Goal: Task Accomplishment & Management: Complete application form

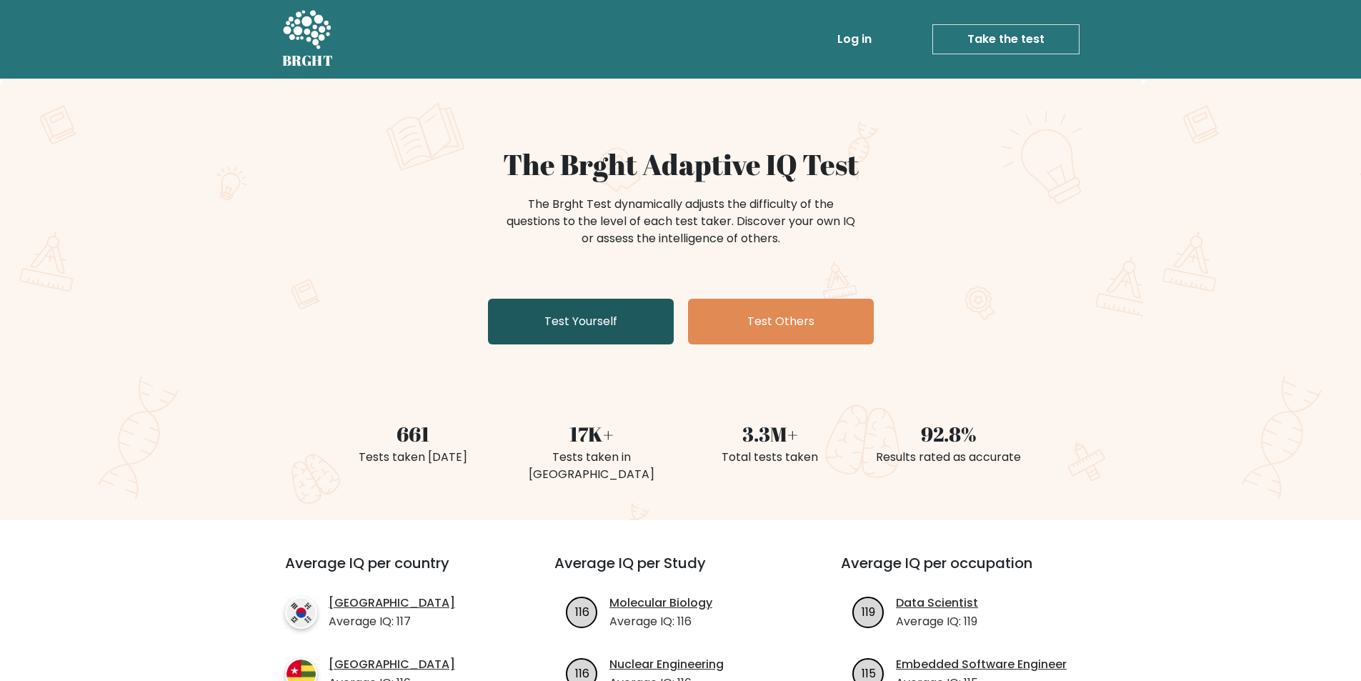
click at [618, 316] on link "Test Yourself" at bounding box center [581, 322] width 186 height 46
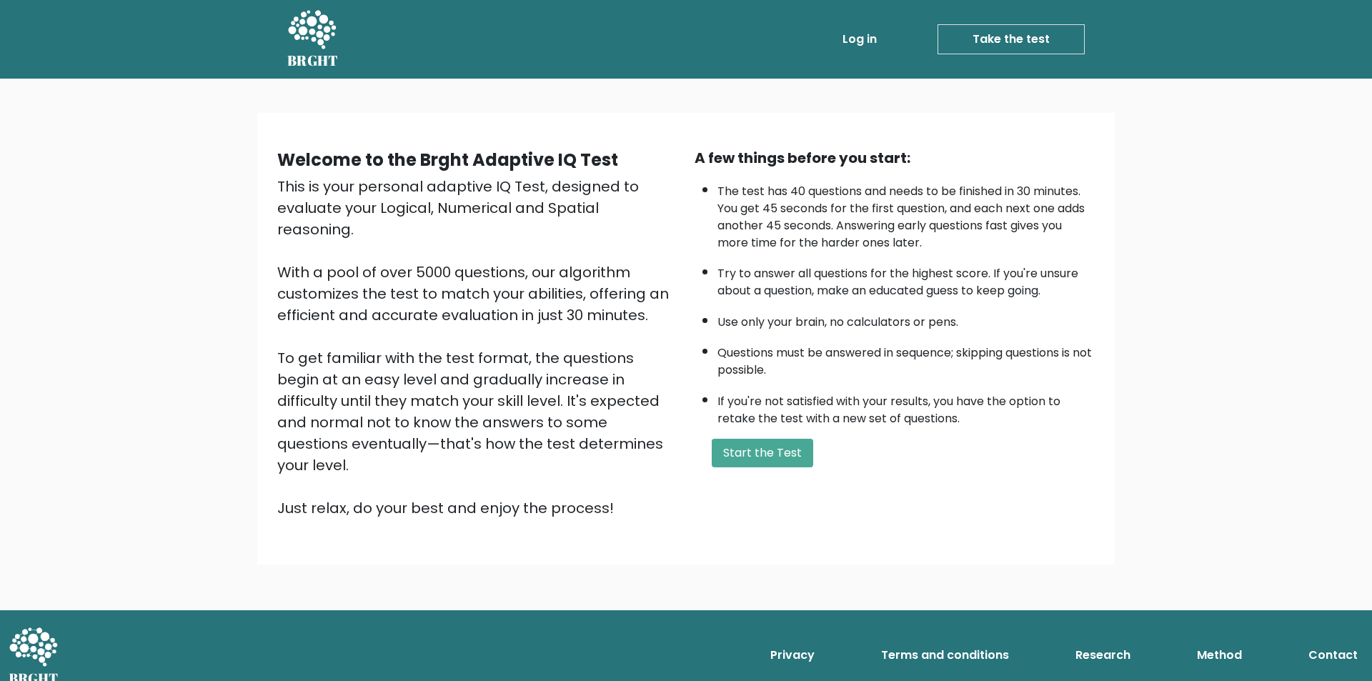
click at [759, 469] on div "A few things before you start: The test has 40 questions and needs to be finish…" at bounding box center [894, 332] width 417 height 371
click at [769, 451] on button "Start the Test" at bounding box center [762, 453] width 101 height 29
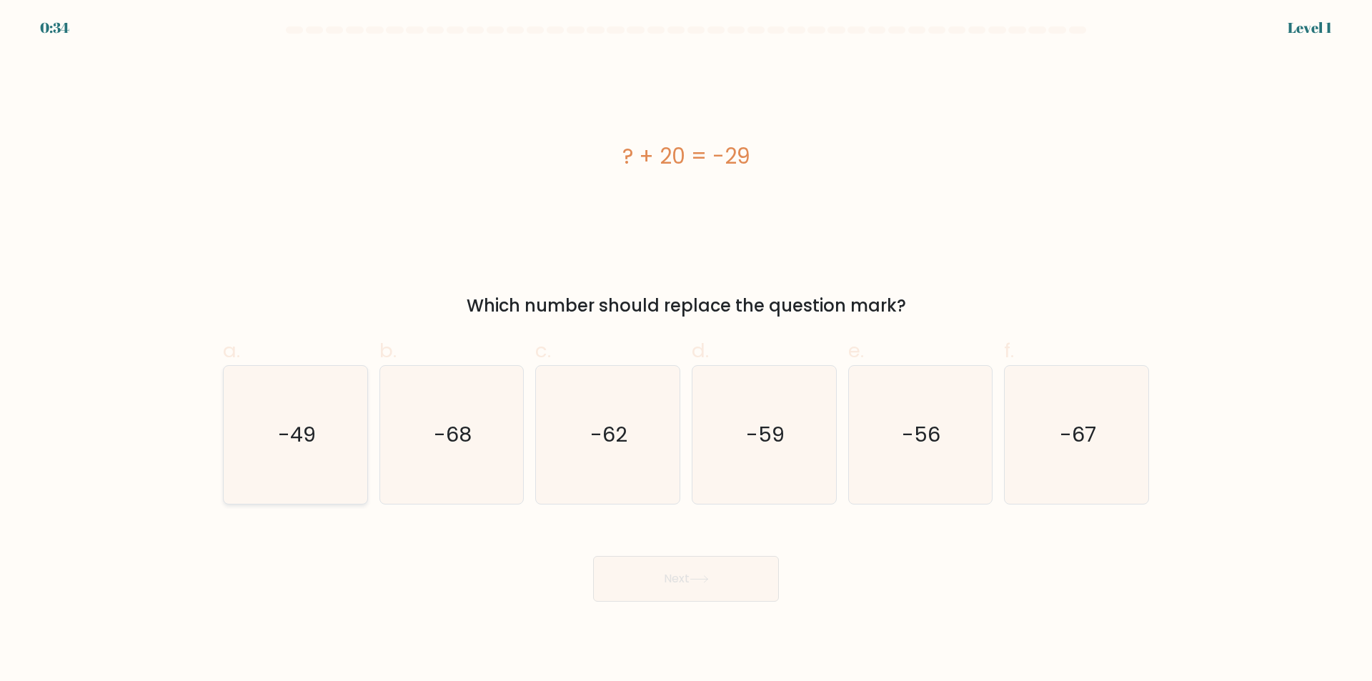
click at [269, 407] on icon "-49" at bounding box center [295, 435] width 138 height 138
click at [686, 350] on input "a. -49" at bounding box center [686, 345] width 1 height 9
radio input "true"
click at [659, 577] on button "Next" at bounding box center [686, 579] width 186 height 46
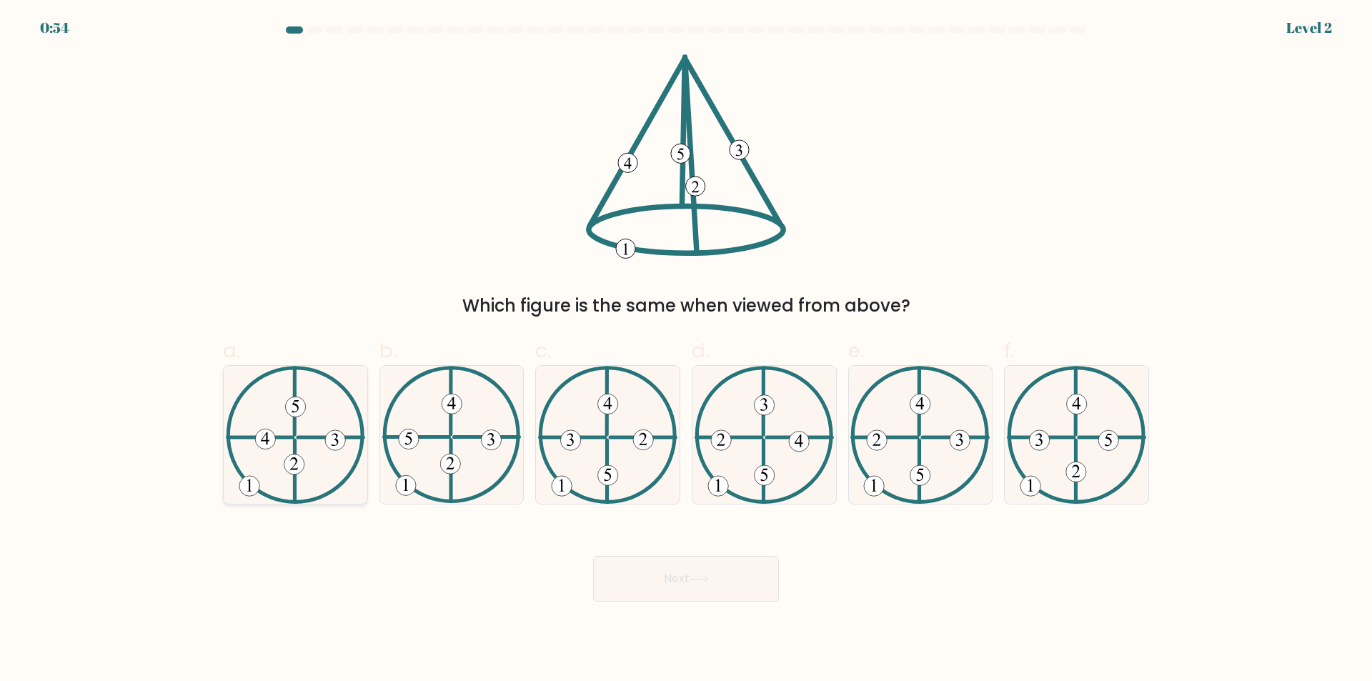
click at [364, 399] on icon at bounding box center [295, 435] width 139 height 138
click at [686, 350] on input "a." at bounding box center [686, 345] width 1 height 9
radio input "true"
click at [667, 575] on button "Next" at bounding box center [686, 579] width 186 height 46
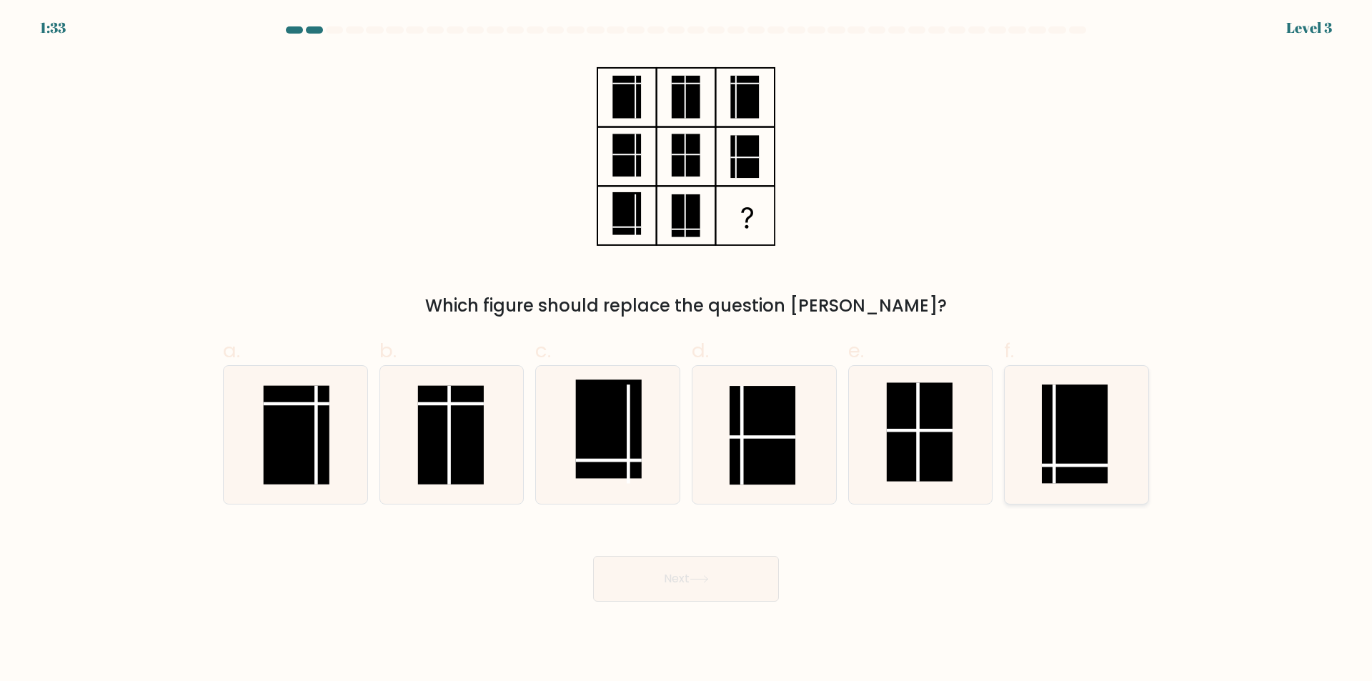
click at [1068, 479] on rect at bounding box center [1075, 433] width 66 height 99
click at [687, 350] on input "f." at bounding box center [686, 345] width 1 height 9
radio input "true"
click at [694, 593] on button "Next" at bounding box center [686, 579] width 186 height 46
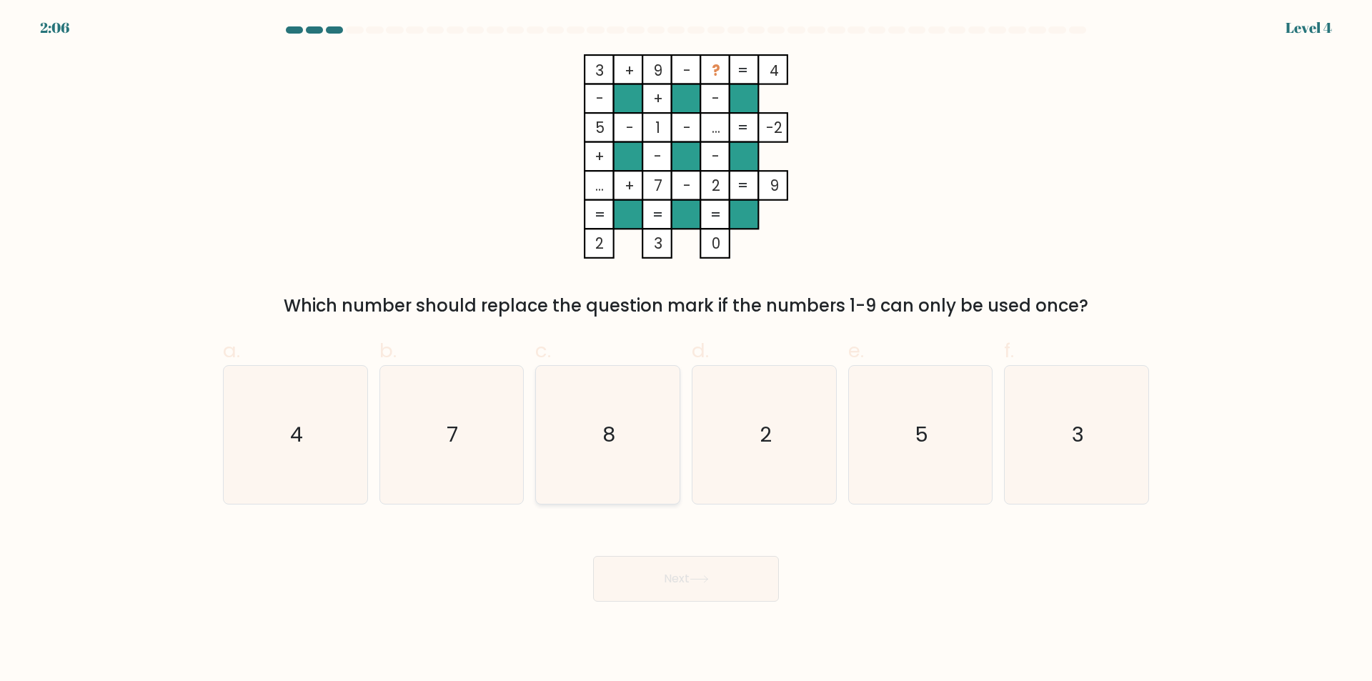
click at [603, 409] on icon "8" at bounding box center [608, 435] width 138 height 138
click at [686, 350] on input "c. 8" at bounding box center [686, 345] width 1 height 9
radio input "true"
click at [699, 584] on button "Next" at bounding box center [686, 579] width 186 height 46
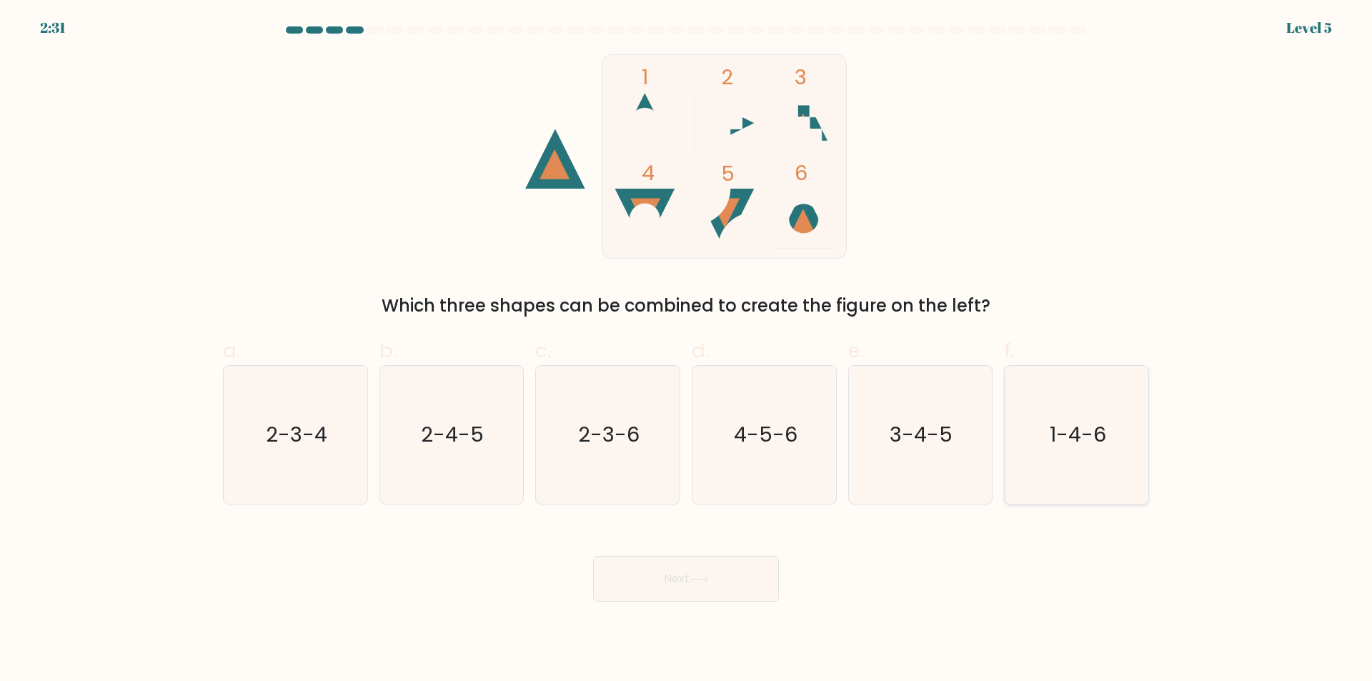
click at [1108, 441] on icon "1-4-6" at bounding box center [1076, 435] width 138 height 138
click at [687, 350] on input "f. 1-4-6" at bounding box center [686, 345] width 1 height 9
radio input "true"
click at [656, 567] on button "Next" at bounding box center [686, 579] width 186 height 46
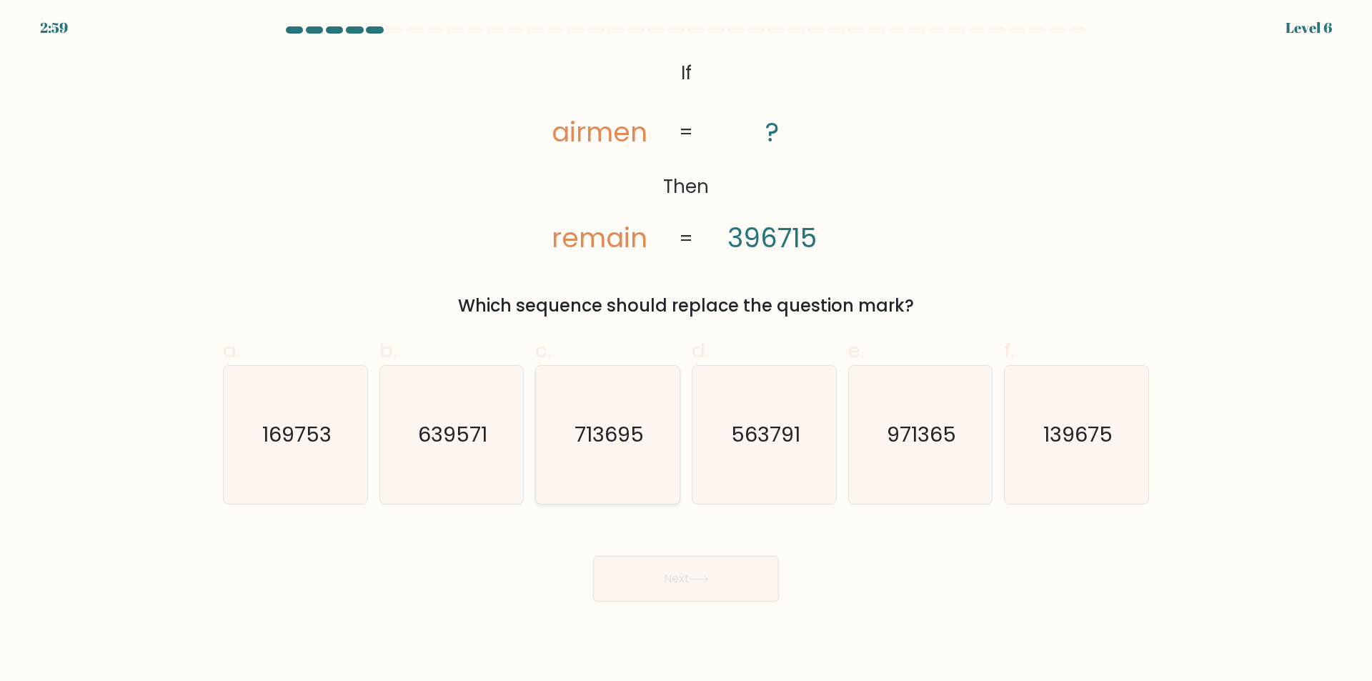
click at [603, 439] on text "713695" at bounding box center [608, 435] width 69 height 29
click at [686, 350] on input "c. 713695" at bounding box center [686, 345] width 1 height 9
radio input "true"
click at [676, 573] on button "Next" at bounding box center [686, 579] width 186 height 46
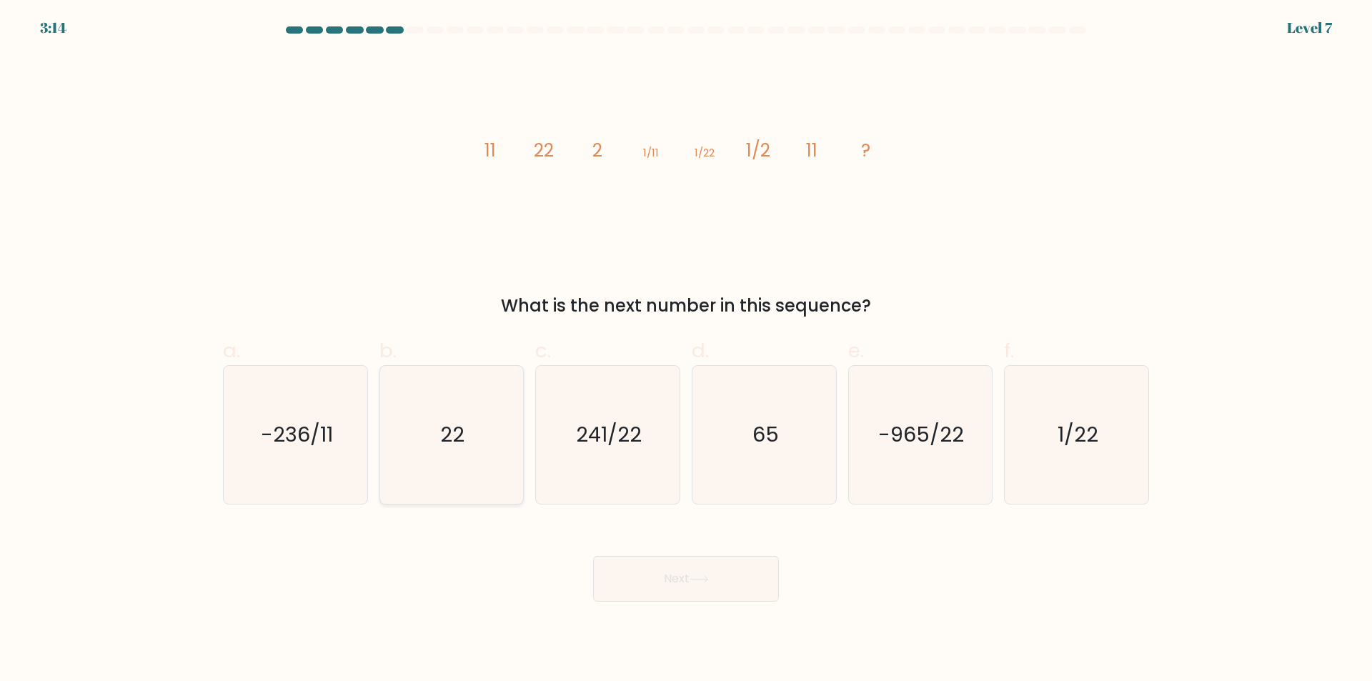
click at [412, 431] on icon "22" at bounding box center [451, 435] width 138 height 138
click at [686, 350] on input "b. 22" at bounding box center [686, 345] width 1 height 9
radio input "true"
click at [706, 571] on button "Next" at bounding box center [686, 579] width 186 height 46
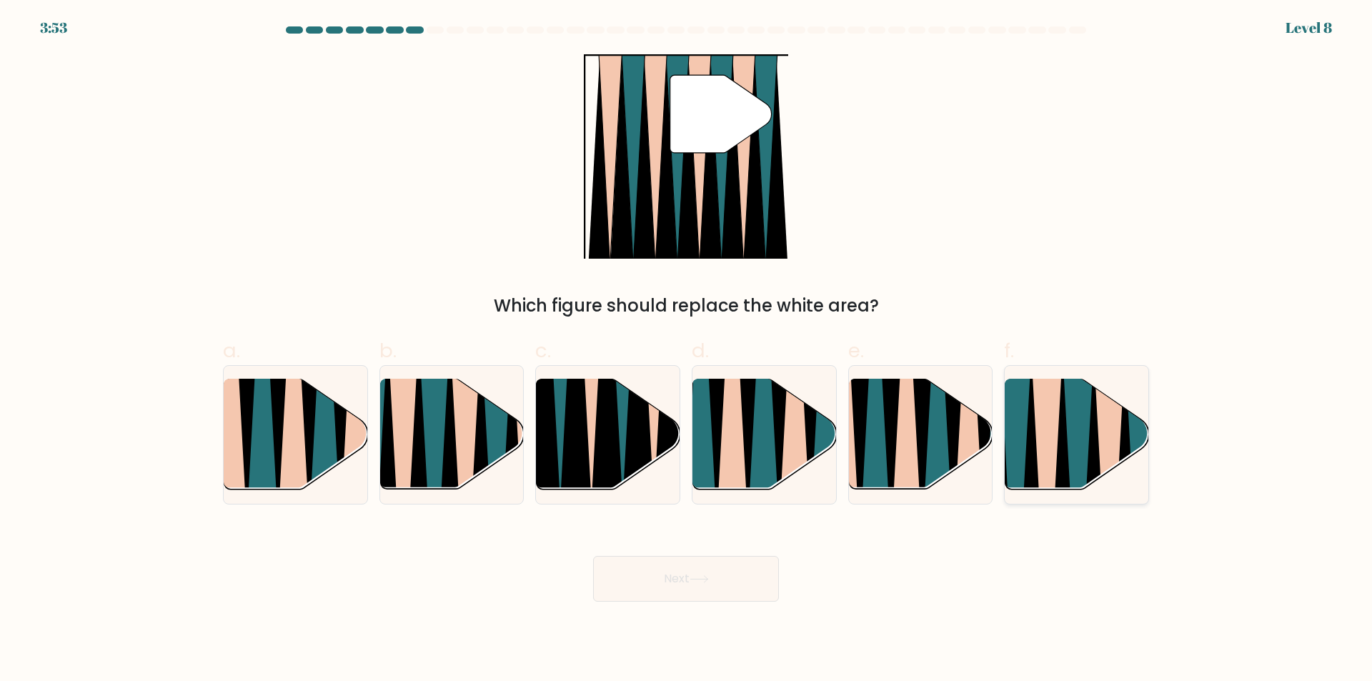
click at [1094, 423] on icon at bounding box center [1092, 495] width 31 height 286
click at [687, 350] on input "f." at bounding box center [686, 345] width 1 height 9
radio input "true"
click at [691, 585] on button "Next" at bounding box center [686, 579] width 186 height 46
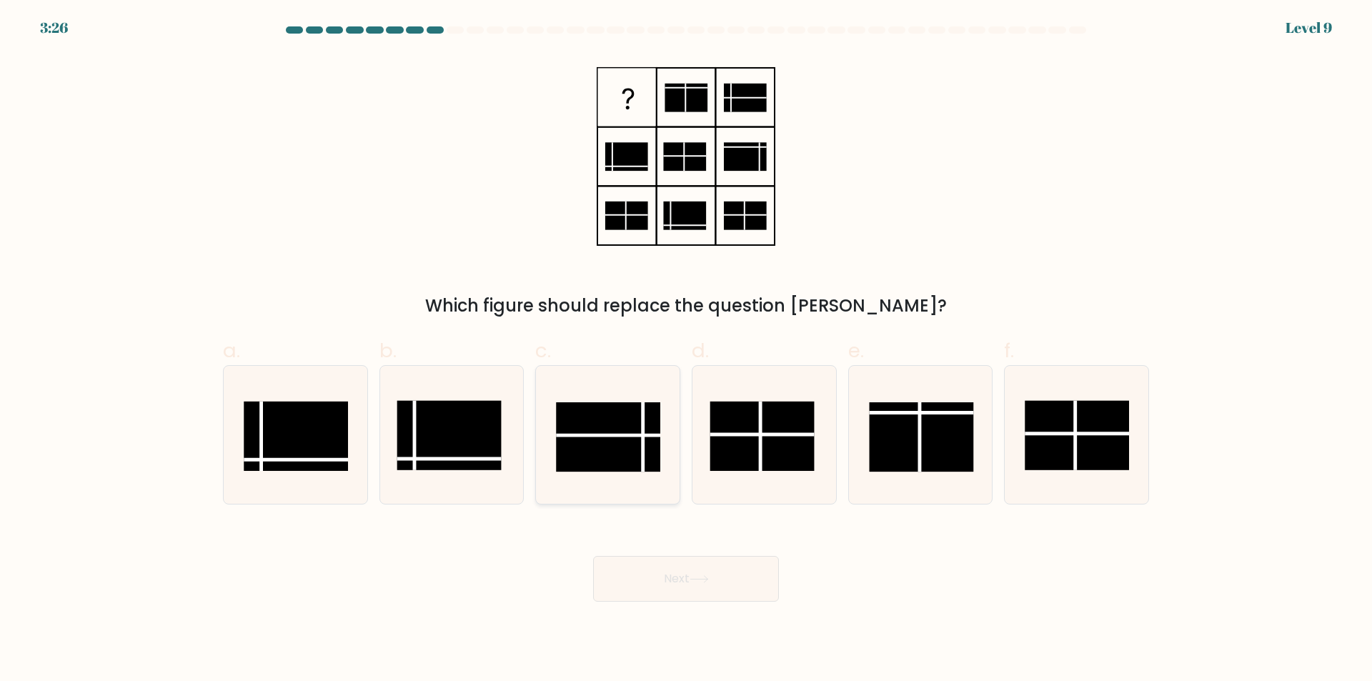
click at [589, 425] on rect at bounding box center [608, 436] width 104 height 69
click at [686, 350] on input "c." at bounding box center [686, 345] width 1 height 9
radio input "true"
click at [637, 572] on button "Next" at bounding box center [686, 579] width 186 height 46
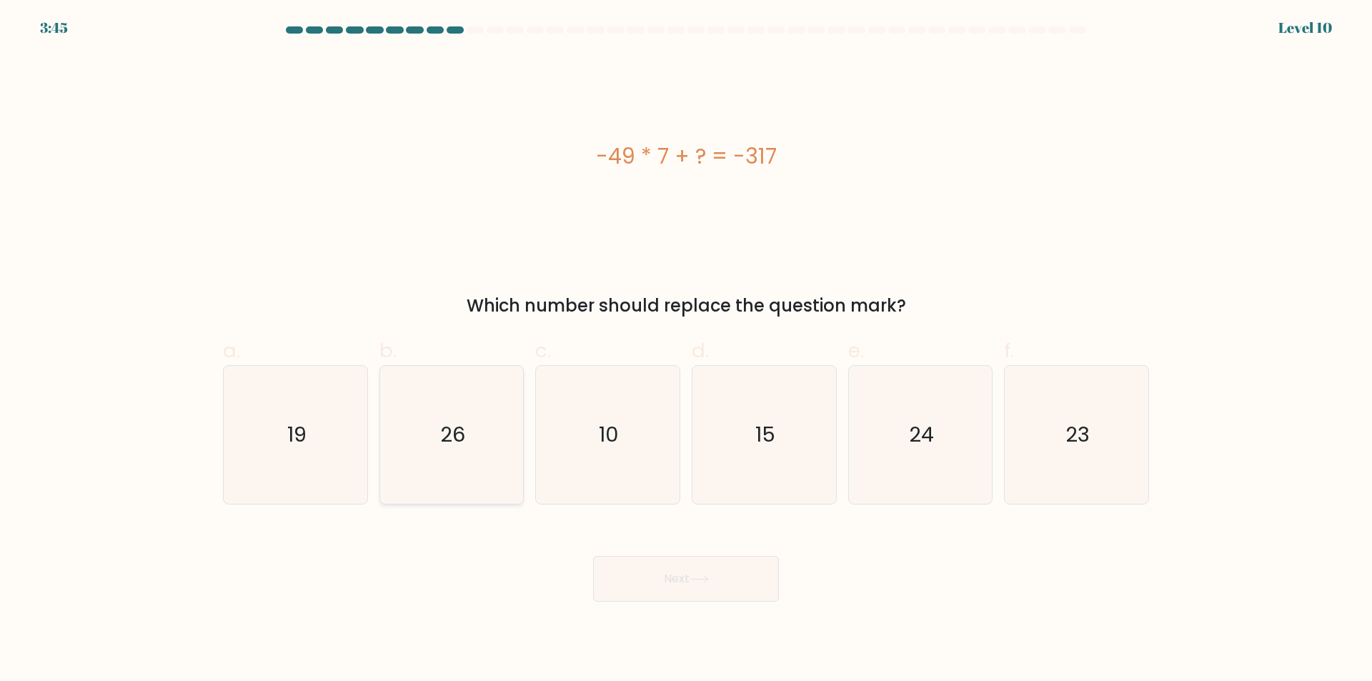
click at [438, 430] on icon "26" at bounding box center [451, 435] width 138 height 138
click at [686, 350] on input "b. 26" at bounding box center [686, 345] width 1 height 9
radio input "true"
click at [686, 577] on button "Next" at bounding box center [686, 579] width 186 height 46
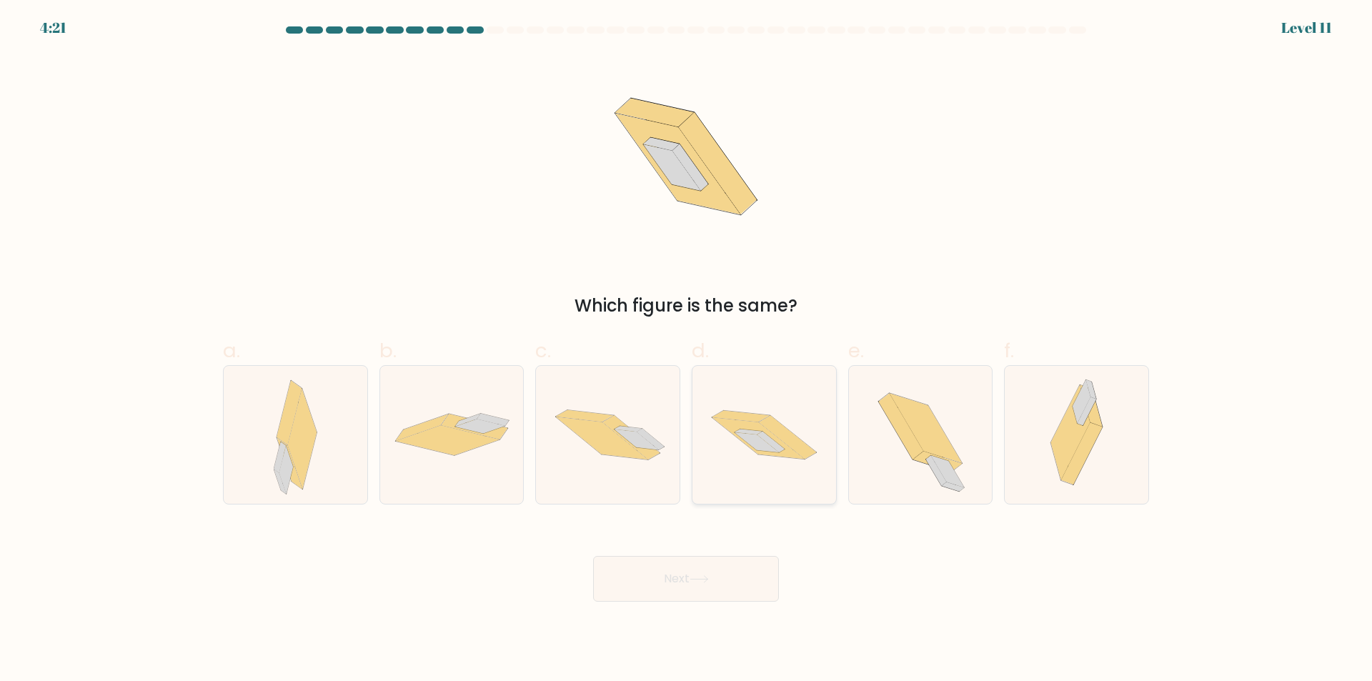
click at [759, 456] on icon at bounding box center [764, 434] width 144 height 95
click at [687, 350] on input "d." at bounding box center [686, 345] width 1 height 9
radio input "true"
click at [704, 586] on button "Next" at bounding box center [686, 579] width 186 height 46
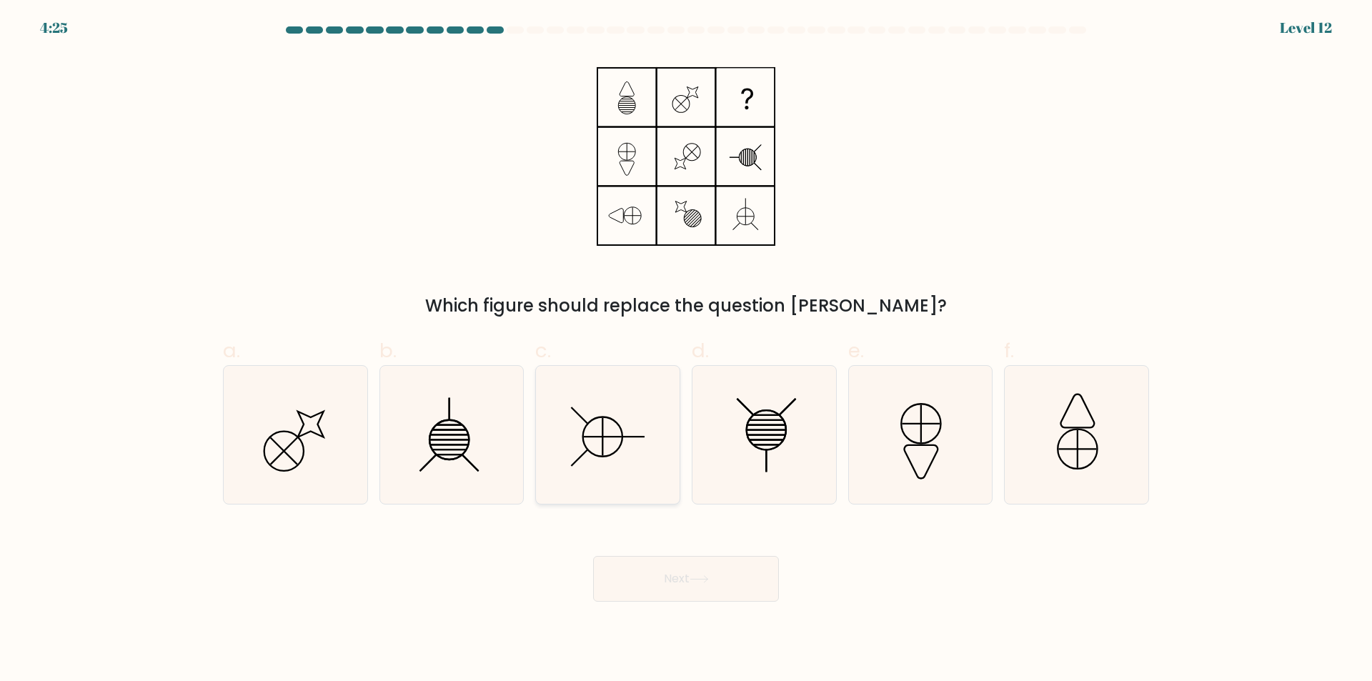
click at [588, 441] on icon at bounding box center [608, 435] width 138 height 138
click at [686, 350] on input "c." at bounding box center [686, 345] width 1 height 9
radio input "true"
click at [698, 579] on icon at bounding box center [698, 579] width 19 height 8
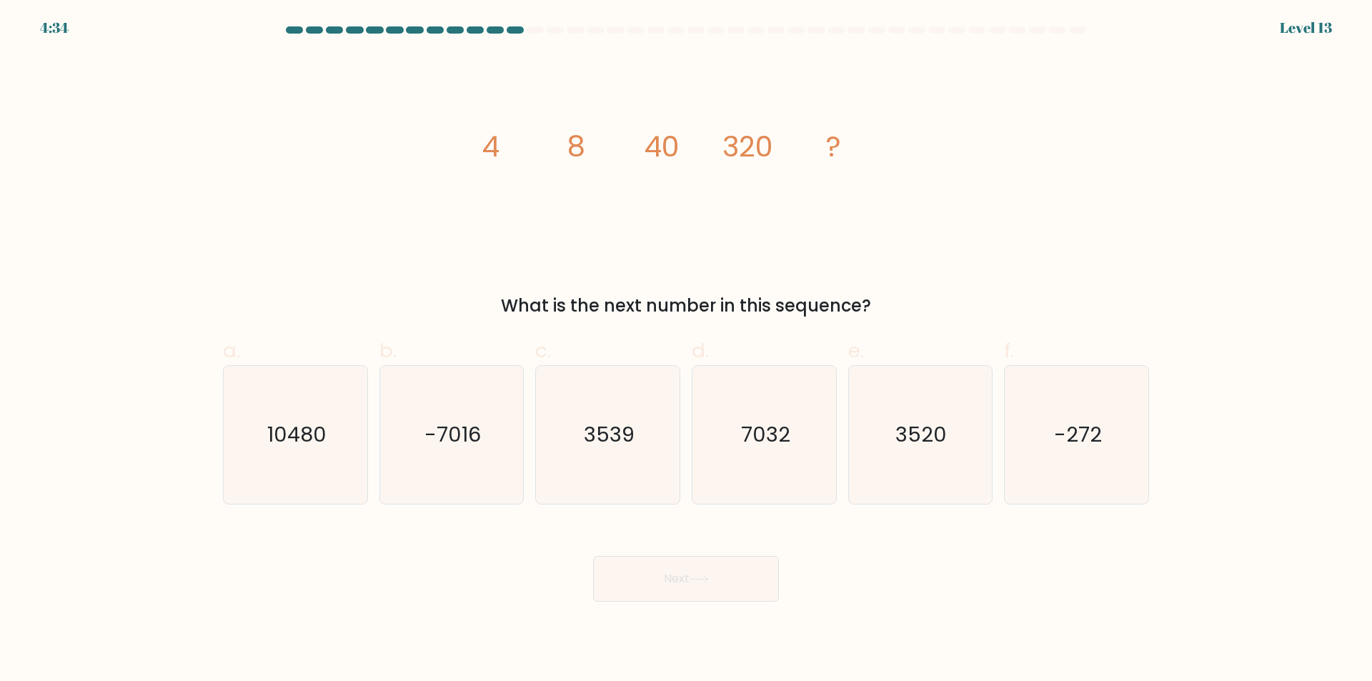
click at [111, 161] on form at bounding box center [686, 313] width 1372 height 575
click at [1214, 436] on form at bounding box center [686, 313] width 1372 height 575
click at [917, 422] on text "3520" at bounding box center [921, 435] width 51 height 29
click at [687, 350] on input "e. 3520" at bounding box center [686, 345] width 1 height 9
radio input "true"
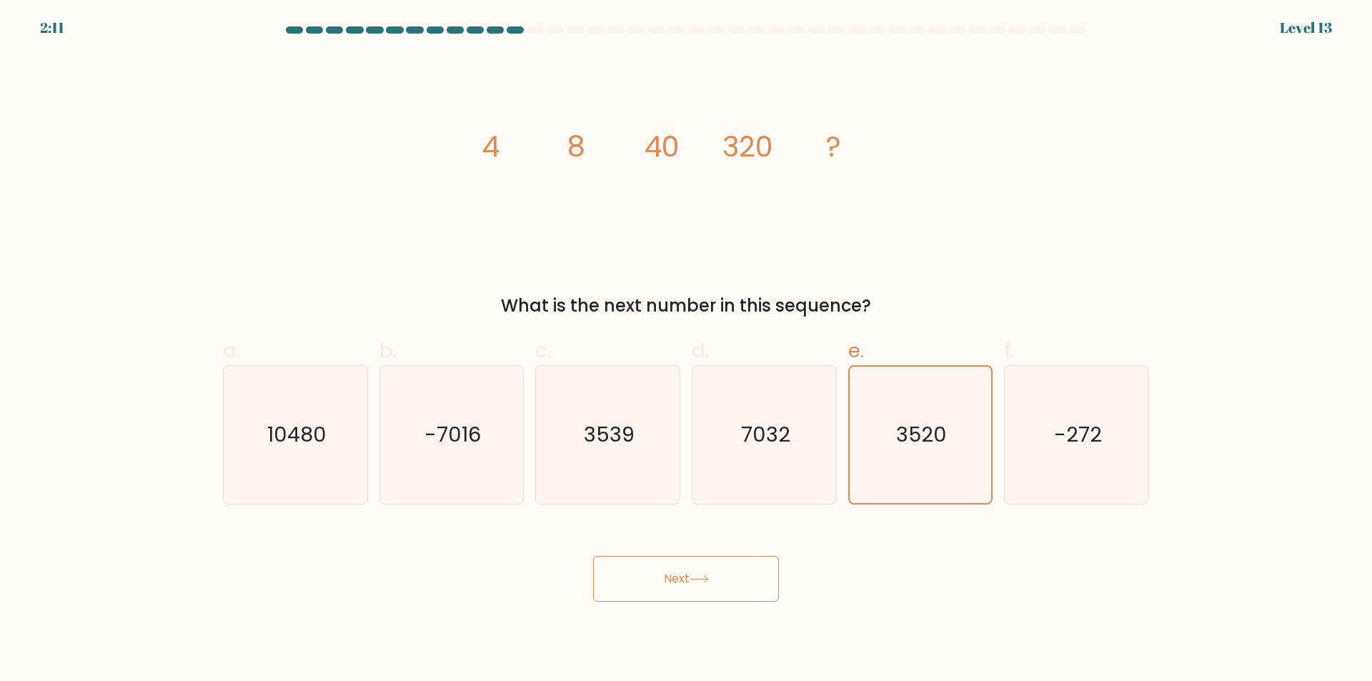
click at [640, 572] on button "Next" at bounding box center [686, 579] width 186 height 46
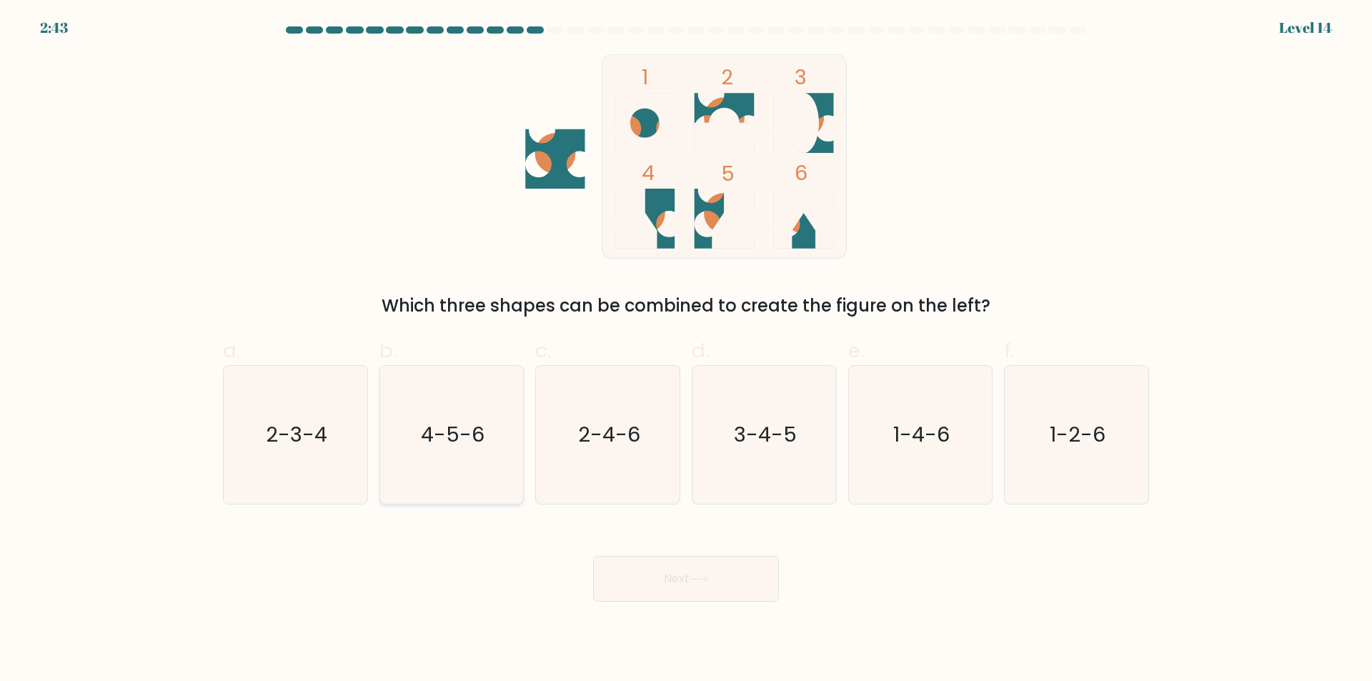
click at [469, 443] on text "4-5-6" at bounding box center [453, 435] width 64 height 29
click at [686, 350] on input "b. 4-5-6" at bounding box center [686, 345] width 1 height 9
radio input "true"
click at [674, 581] on button "Next" at bounding box center [686, 579] width 186 height 46
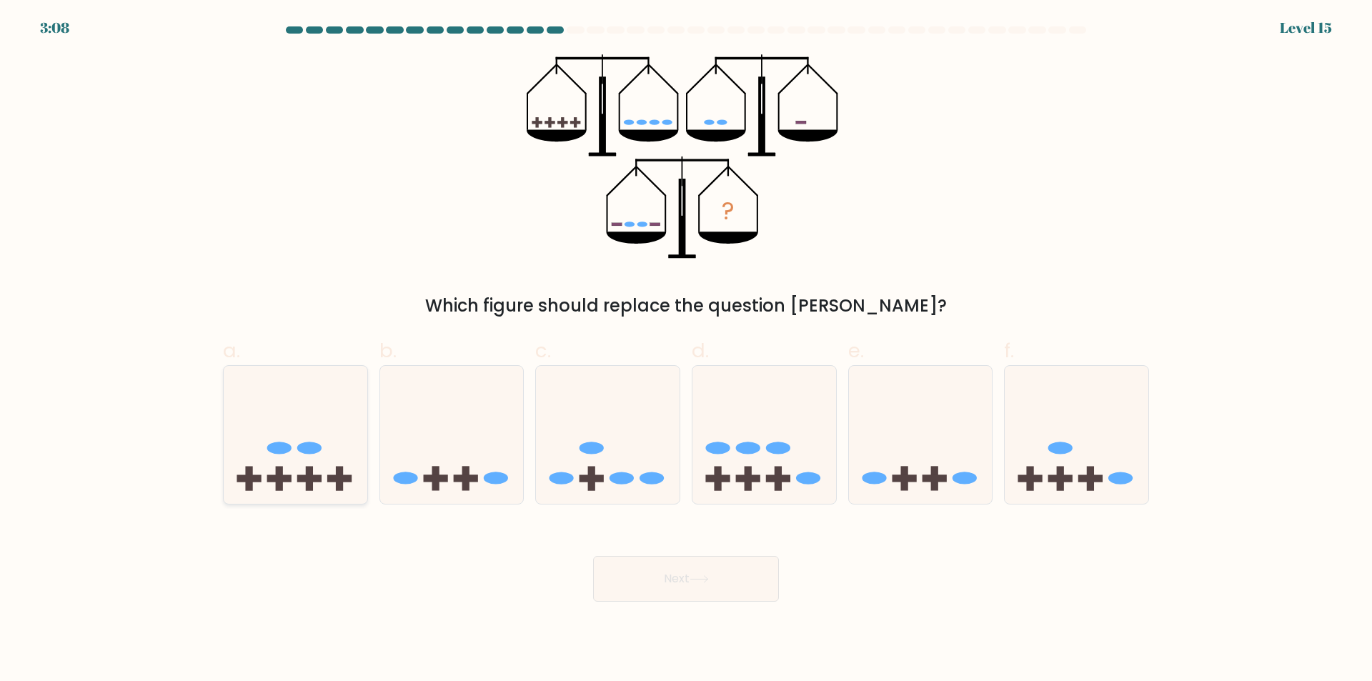
click at [281, 448] on ellipse at bounding box center [279, 447] width 24 height 12
click at [686, 350] on input "a." at bounding box center [686, 345] width 1 height 9
radio input "true"
click at [702, 587] on button "Next" at bounding box center [686, 579] width 186 height 46
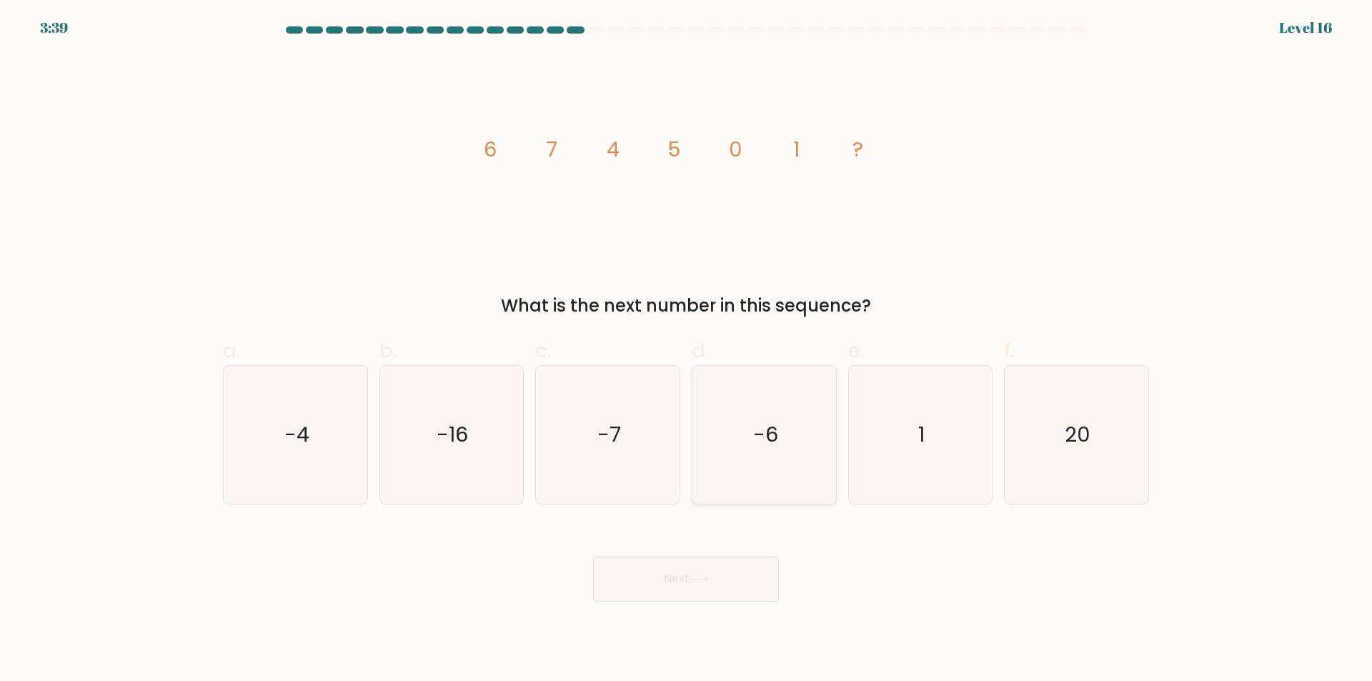
click at [738, 434] on icon "-6" at bounding box center [764, 435] width 138 height 138
click at [687, 350] on input "d. -6" at bounding box center [686, 345] width 1 height 9
radio input "true"
click at [729, 578] on button "Next" at bounding box center [686, 579] width 186 height 46
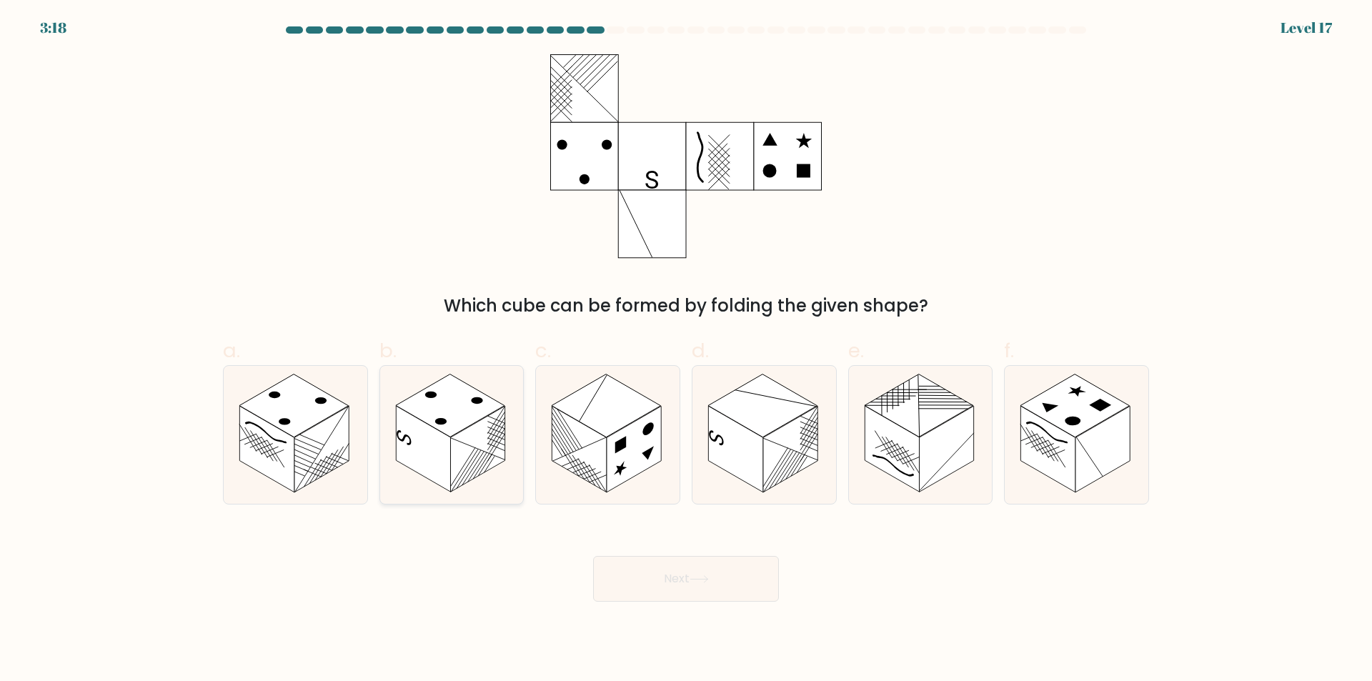
click at [414, 417] on rect at bounding box center [423, 449] width 54 height 86
click at [686, 350] on input "b." at bounding box center [686, 345] width 1 height 9
radio input "true"
click at [775, 384] on rect at bounding box center [762, 405] width 109 height 63
click at [687, 350] on input "d." at bounding box center [686, 345] width 1 height 9
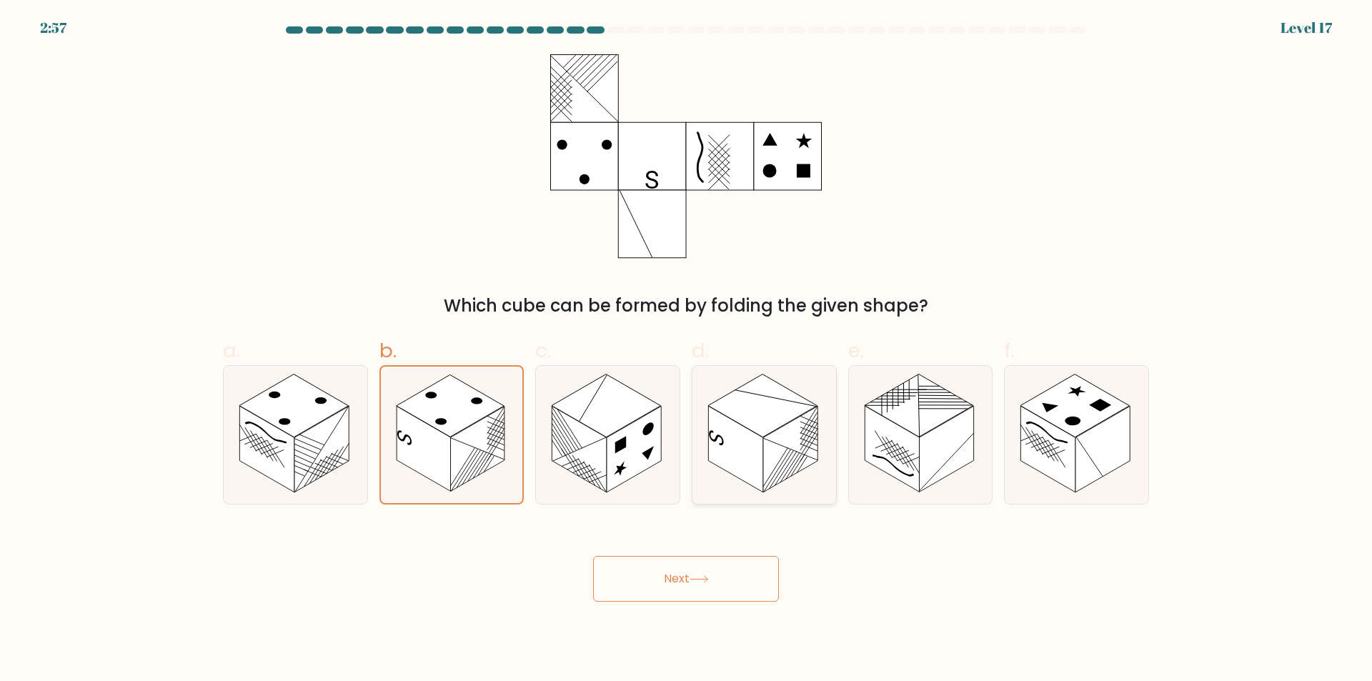
radio input "true"
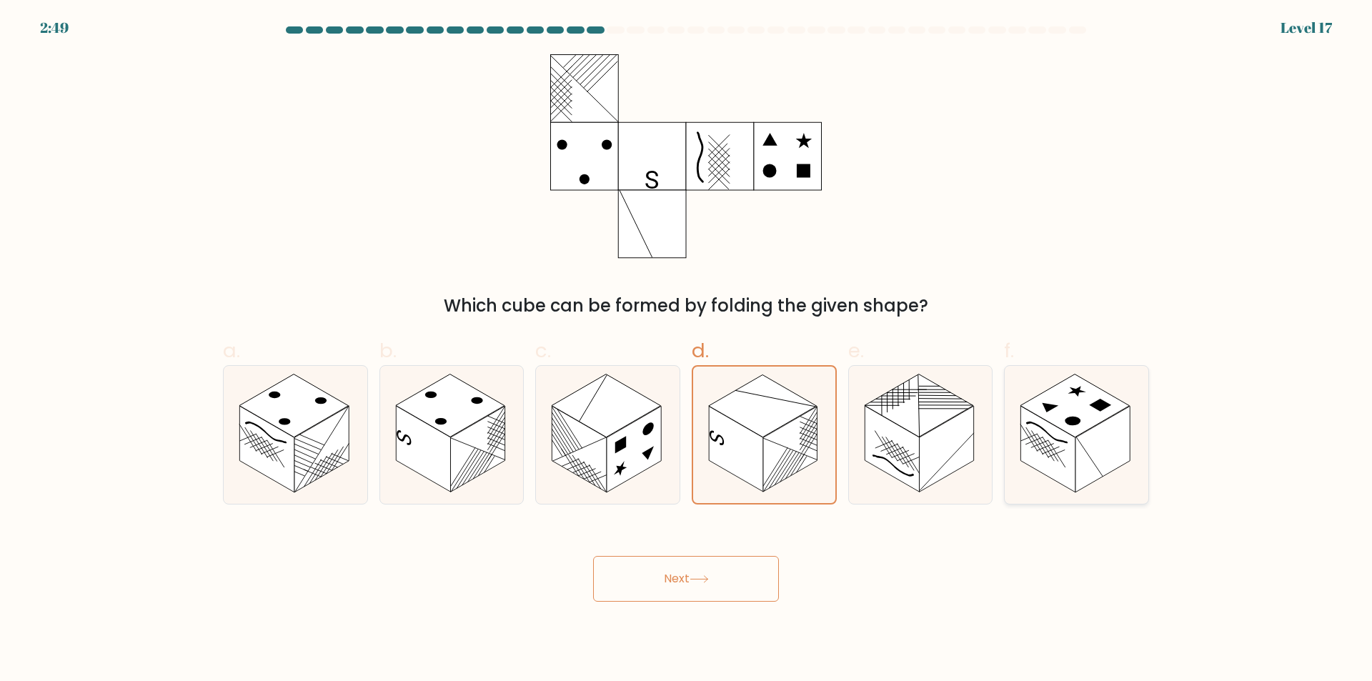
click at [1061, 429] on rect at bounding box center [1048, 449] width 54 height 86
click at [687, 350] on input "f." at bounding box center [686, 345] width 1 height 9
radio input "true"
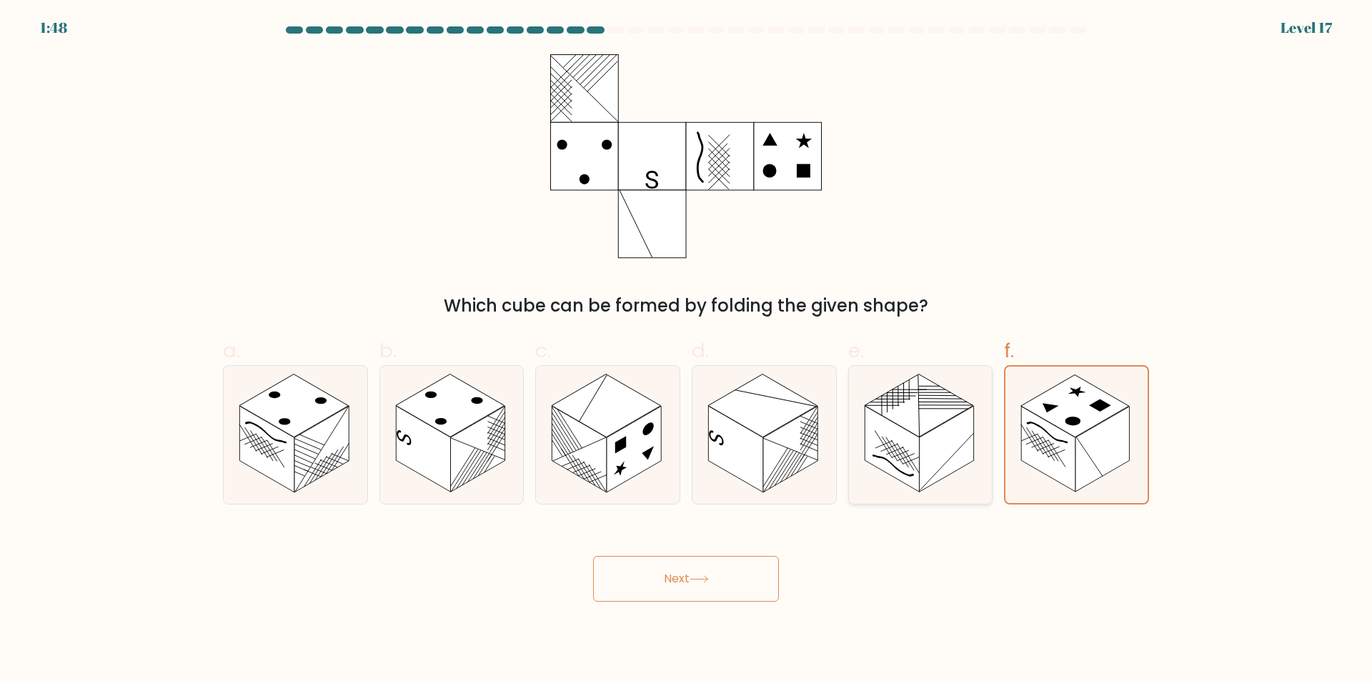
click at [882, 430] on rect at bounding box center [891, 449] width 54 height 86
click at [687, 350] on input "e." at bounding box center [686, 345] width 1 height 9
radio input "true"
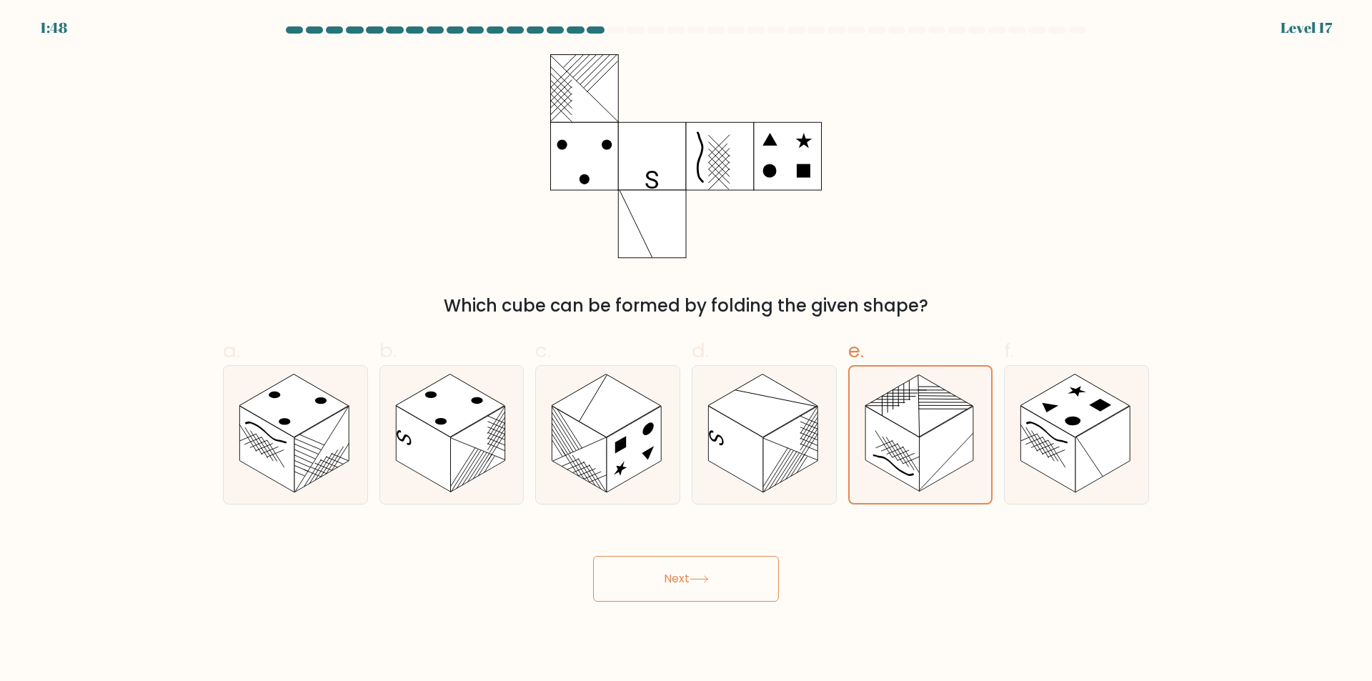
click at [742, 584] on button "Next" at bounding box center [686, 579] width 186 height 46
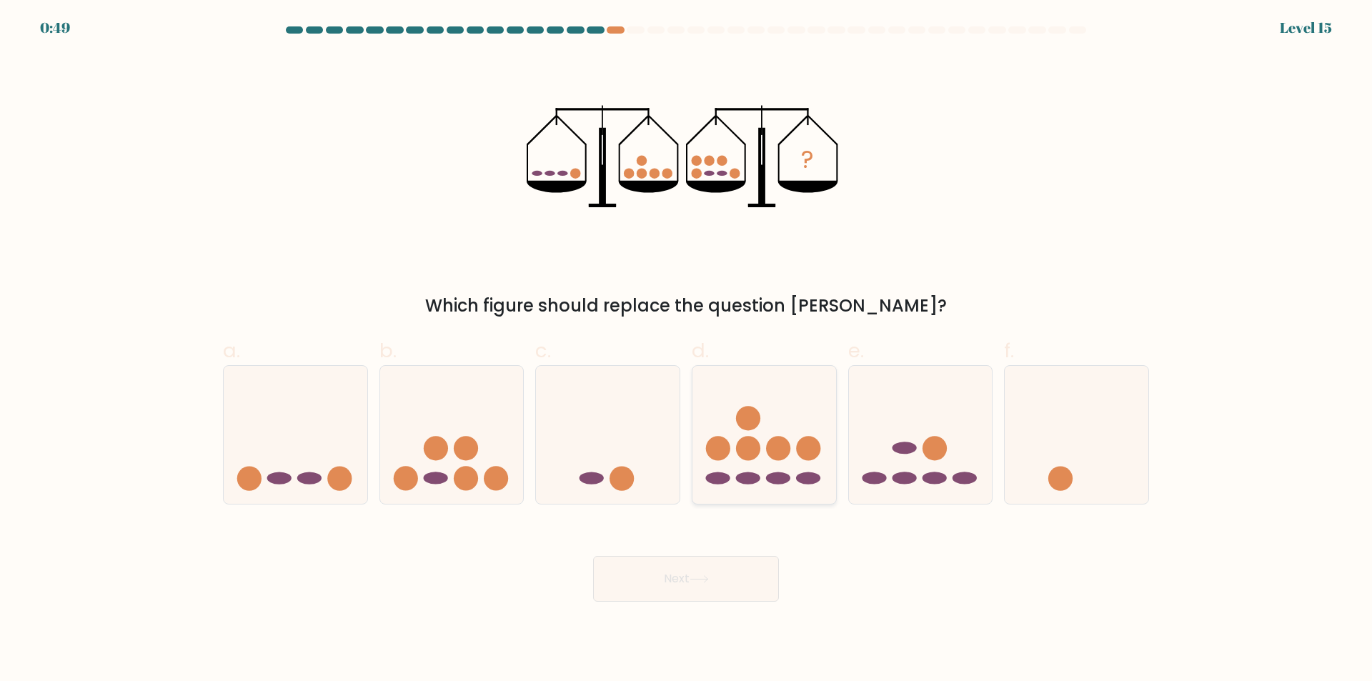
click at [797, 441] on icon at bounding box center [764, 435] width 144 height 119
click at [687, 350] on input "d." at bounding box center [686, 345] width 1 height 9
radio input "true"
click at [717, 572] on button "Next" at bounding box center [686, 579] width 186 height 46
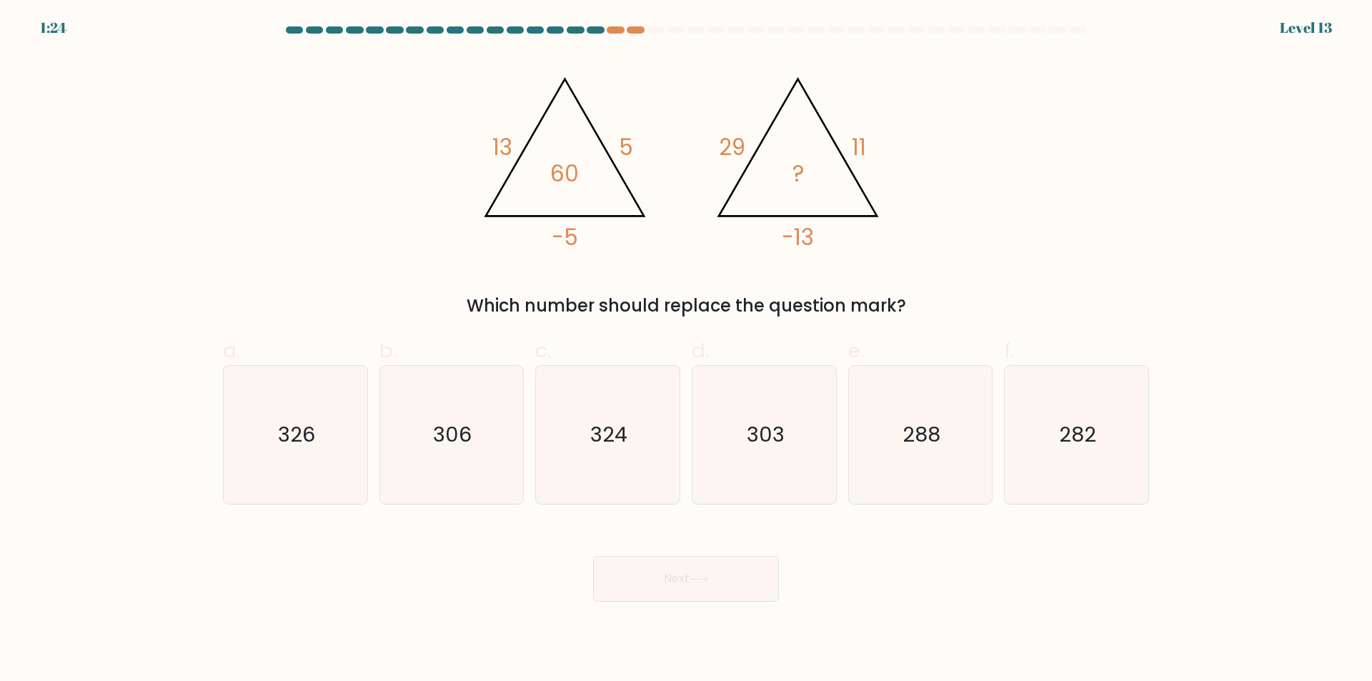
click at [991, 282] on div "@import url('https://fonts.googleapis.com/css?family=Abril+Fatface:400,100,100i…" at bounding box center [685, 186] width 943 height 264
click at [443, 422] on text "306" at bounding box center [453, 435] width 39 height 29
click at [686, 350] on input "b. 306" at bounding box center [686, 345] width 1 height 9
radio input "true"
click at [738, 579] on button "Next" at bounding box center [686, 579] width 186 height 46
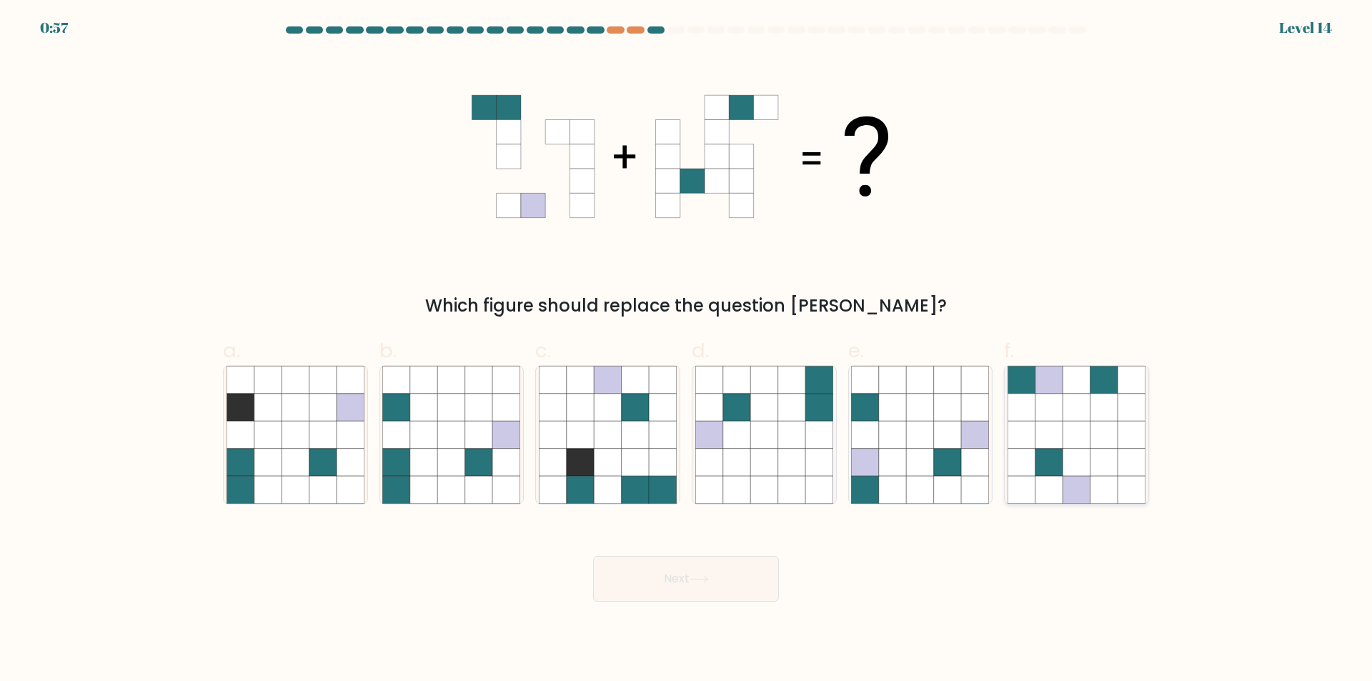
click at [1054, 416] on icon at bounding box center [1048, 407] width 27 height 27
click at [687, 350] on input "f." at bounding box center [686, 345] width 1 height 9
radio input "true"
click at [731, 576] on button "Next" at bounding box center [686, 579] width 186 height 46
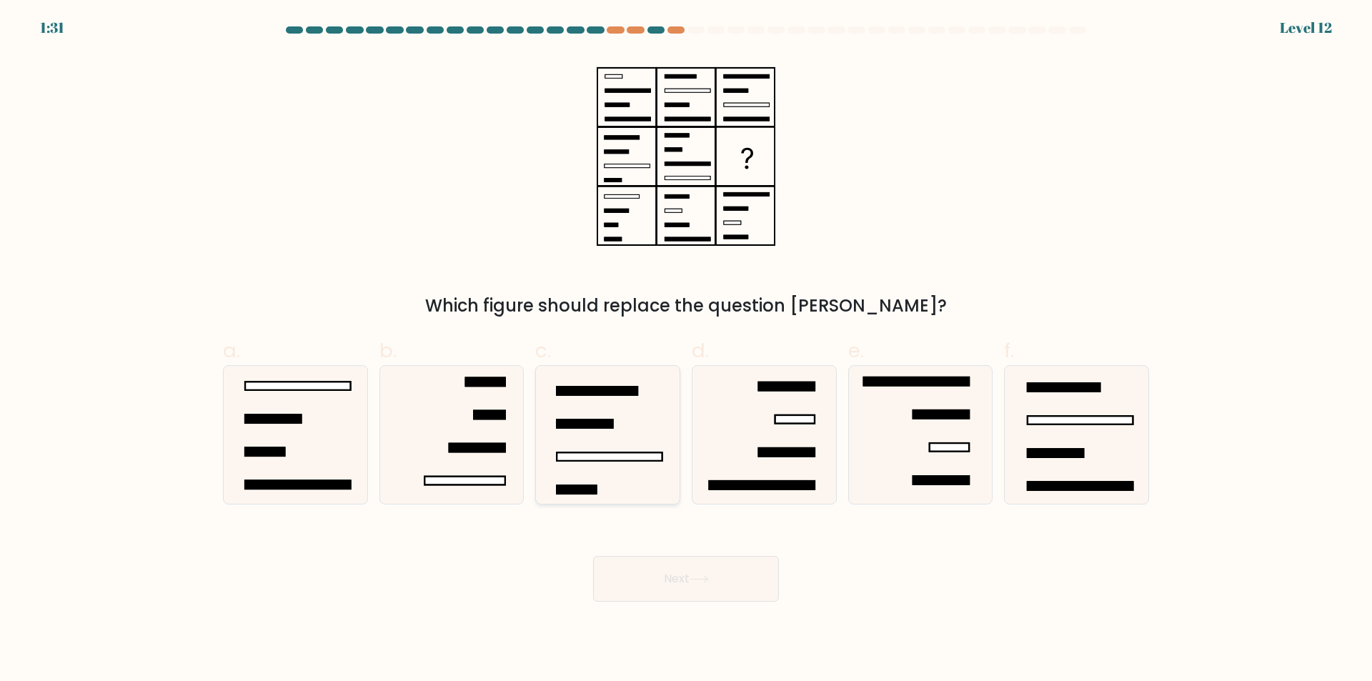
click at [618, 482] on icon at bounding box center [608, 435] width 138 height 138
click at [686, 350] on input "c." at bounding box center [686, 345] width 1 height 9
radio input "true"
click at [1063, 447] on icon at bounding box center [1076, 435] width 138 height 138
click at [687, 350] on input "f." at bounding box center [686, 345] width 1 height 9
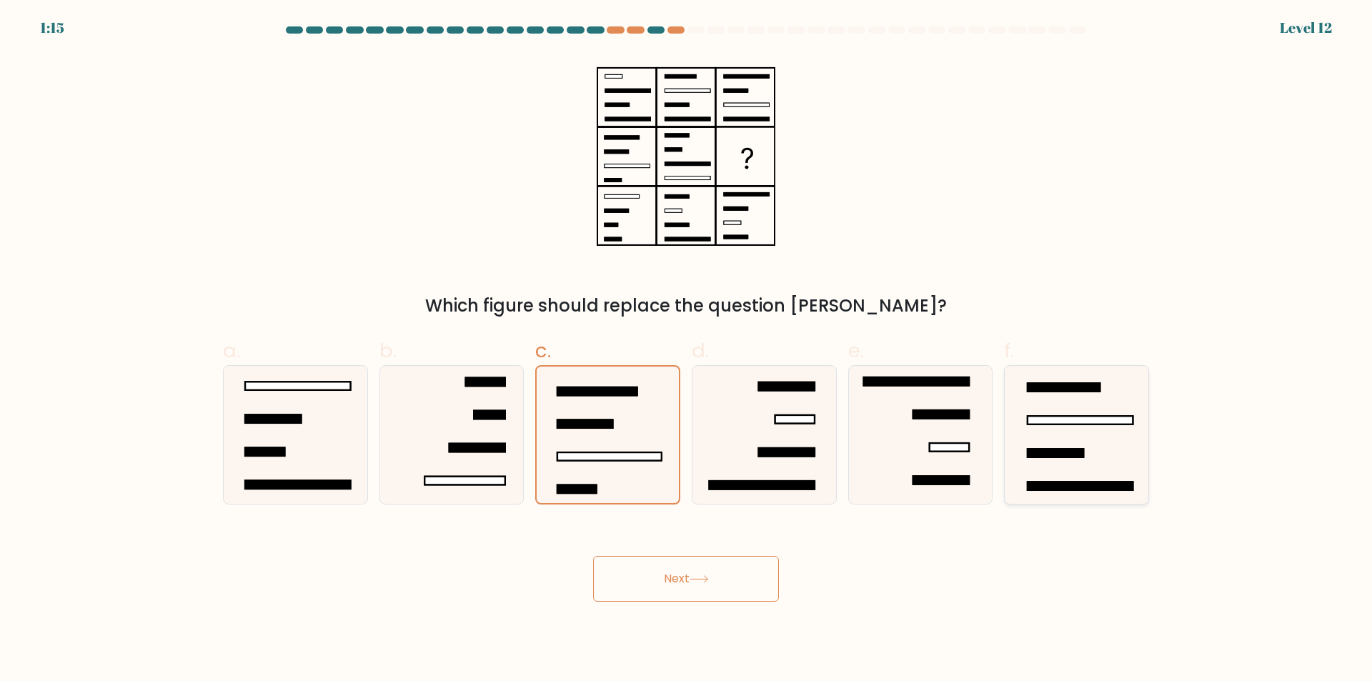
radio input "true"
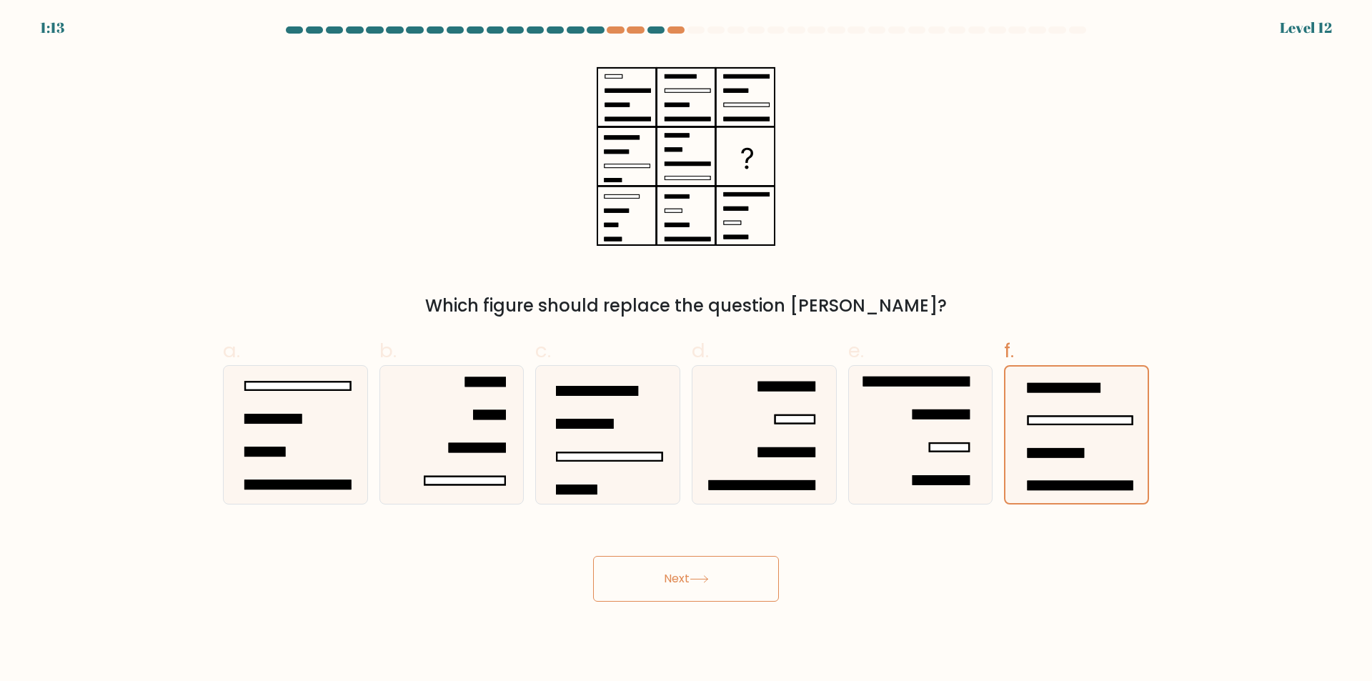
click at [699, 594] on button "Next" at bounding box center [686, 579] width 186 height 46
